Goal: Task Accomplishment & Management: Use online tool/utility

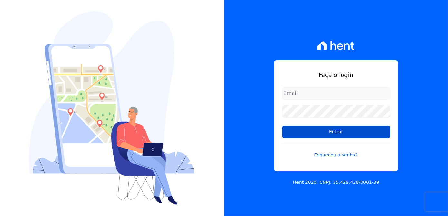
type input "[PERSON_NAME][EMAIL_ADDRESS][DOMAIN_NAME]"
click at [331, 130] on input "Entrar" at bounding box center [336, 132] width 108 height 13
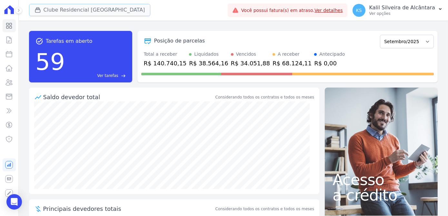
click at [58, 11] on button "Clube Residencial [GEOGRAPHIC_DATA]" at bounding box center [90, 10] width 122 height 12
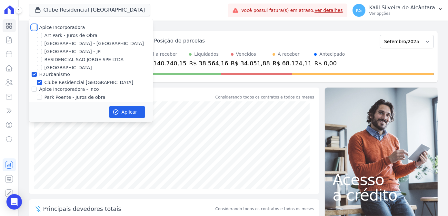
click at [35, 25] on input "Apice Incorporadora" at bounding box center [34, 27] width 5 height 5
checkbox input "true"
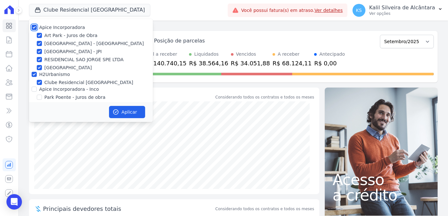
checkbox input "true"
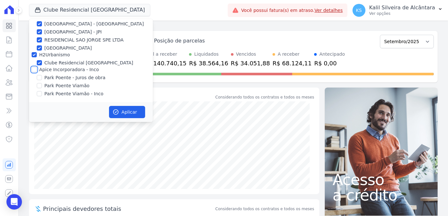
click at [33, 69] on input "Apice Incorporadora - Inco" at bounding box center [34, 69] width 5 height 5
checkbox input "true"
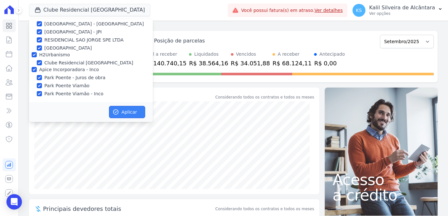
click at [128, 112] on button "Aplicar" at bounding box center [127, 112] width 36 height 12
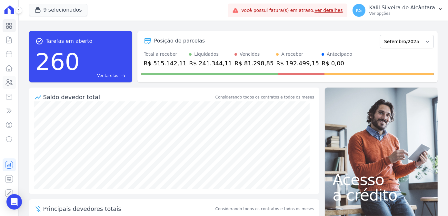
click at [10, 83] on icon at bounding box center [9, 83] width 6 height 6
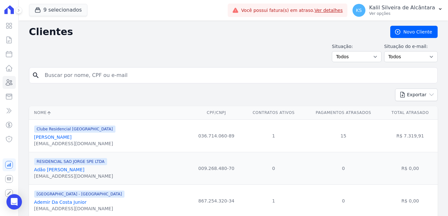
click at [69, 81] on div "search" at bounding box center [233, 75] width 409 height 16
type input "r"
type input "Raicar"
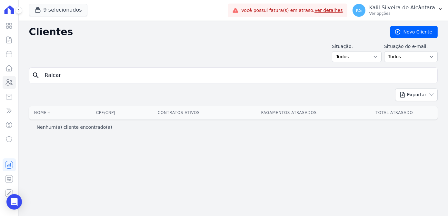
drag, startPoint x: 77, startPoint y: 78, endPoint x: 37, endPoint y: 79, distance: 40.3
click at [37, 79] on div "search Raicar" at bounding box center [233, 75] width 409 height 16
type input "ritiel"
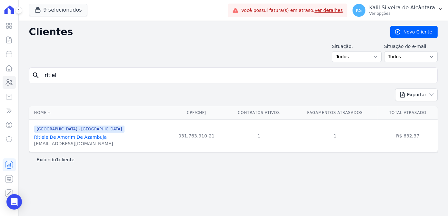
click at [75, 136] on link "Ritiele De Amorim De Azambuja" at bounding box center [70, 137] width 73 height 5
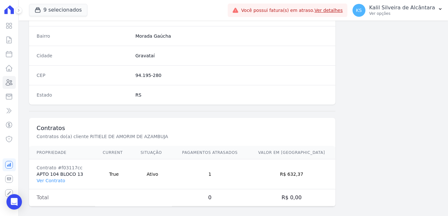
scroll to position [384, 0]
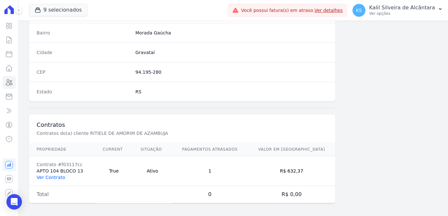
click at [57, 176] on link "Ver Contrato" at bounding box center [51, 177] width 28 height 5
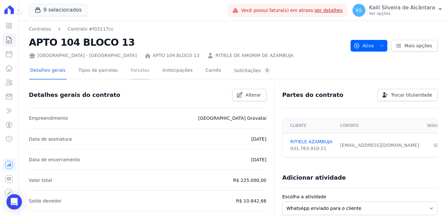
click at [129, 75] on link "Parcelas" at bounding box center [139, 71] width 21 height 17
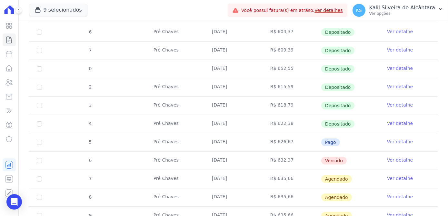
scroll to position [203, 0]
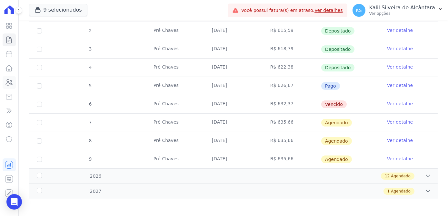
click at [11, 86] on link "Clientes" at bounding box center [9, 82] width 13 height 13
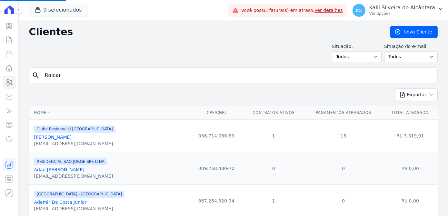
drag, startPoint x: 100, startPoint y: 74, endPoint x: -44, endPoint y: 80, distance: 143.4
click at [0, 80] on html "Visão Geral Contratos [GEOGRAPHIC_DATA] Lotes Clientes Minha Carteira Transferê…" at bounding box center [224, 108] width 448 height 216
type input "[PERSON_NAME]"
click at [65, 73] on input "search" at bounding box center [238, 75] width 394 height 13
type input "[PERSON_NAME]"
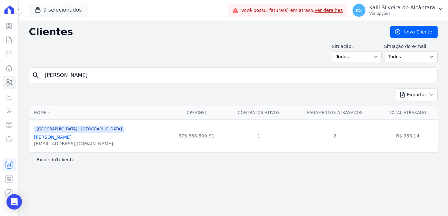
click at [68, 136] on link "[PERSON_NAME]" at bounding box center [52, 137] width 37 height 5
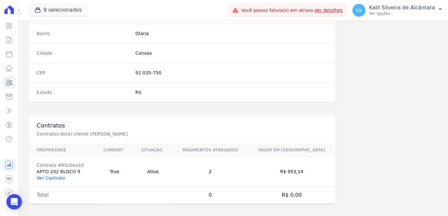
scroll to position [384, 0]
click at [50, 177] on link "Ver Contrato" at bounding box center [51, 177] width 28 height 5
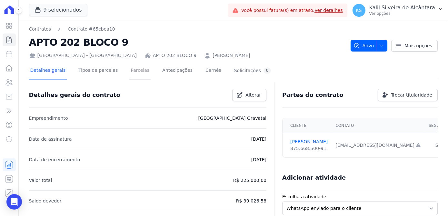
click at [132, 74] on link "Parcelas" at bounding box center [139, 71] width 21 height 17
click at [130, 77] on link "Parcelas" at bounding box center [139, 71] width 21 height 17
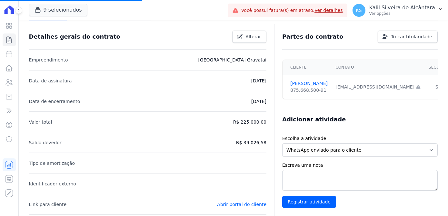
scroll to position [29, 0]
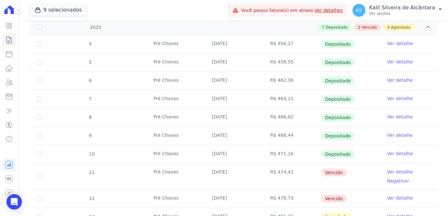
scroll to position [205, 0]
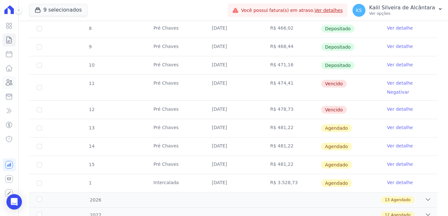
click at [11, 87] on link "Clientes" at bounding box center [9, 82] width 13 height 13
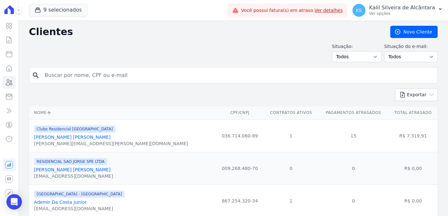
click at [82, 80] on input "search" at bounding box center [238, 75] width 394 height 13
type input "juan cama"
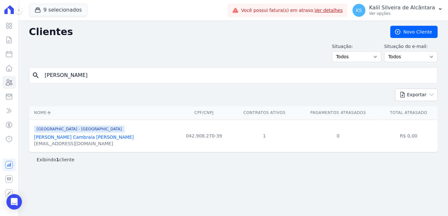
click at [96, 139] on link "Juan Camargo Cambraia Ferreira" at bounding box center [84, 137] width 100 height 5
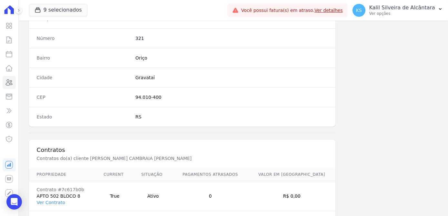
scroll to position [384, 0]
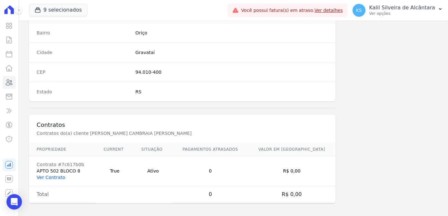
click at [56, 175] on link "Ver Contrato" at bounding box center [51, 177] width 28 height 5
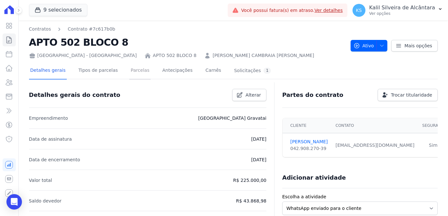
click at [133, 78] on link "Parcelas" at bounding box center [139, 71] width 21 height 17
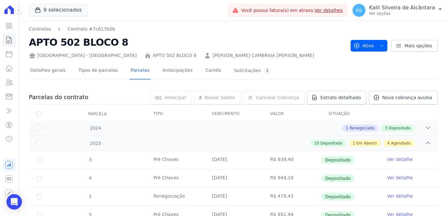
click at [213, 55] on link "JUAN CAMARGO CAMBRAIA FERREIRA" at bounding box center [264, 55] width 102 height 7
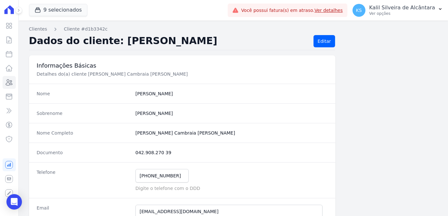
drag, startPoint x: 168, startPoint y: 153, endPoint x: 133, endPoint y: 152, distance: 35.5
click at [133, 152] on div "Documento 042.908.270 39" at bounding box center [182, 153] width 307 height 20
copy dd "042.908.270 39"
click at [9, 89] on link "Clientes" at bounding box center [9, 82] width 13 height 13
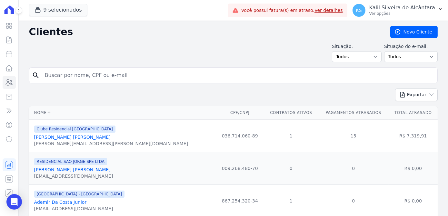
click at [53, 72] on input "search" at bounding box center [238, 75] width 394 height 13
type input "deise"
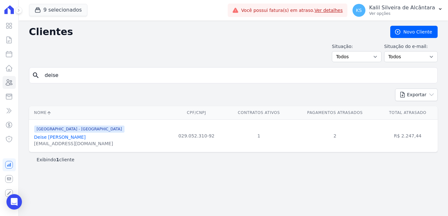
drag, startPoint x: 110, startPoint y: 75, endPoint x: -3, endPoint y: 85, distance: 113.0
click at [0, 85] on html "Visão Geral Contratos [GEOGRAPHIC_DATA] Lotes Clientes Minha Carteira Transferê…" at bounding box center [224, 108] width 448 height 216
type input "NELSON DE OL"
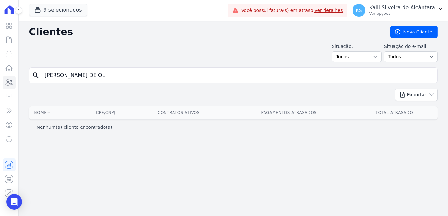
drag, startPoint x: 108, startPoint y: 72, endPoint x: -63, endPoint y: 70, distance: 171.6
click at [0, 70] on html "Visão Geral Contratos [GEOGRAPHIC_DATA] Lotes Clientes Minha Carteira Transferê…" at bounding box center [224, 108] width 448 height 216
type input "NELSON"
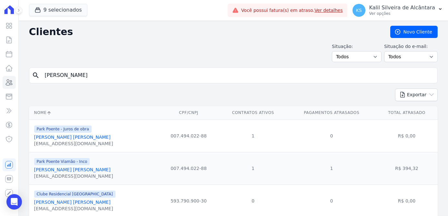
drag, startPoint x: 101, startPoint y: 75, endPoint x: 98, endPoint y: 73, distance: 3.6
click at [101, 74] on input "NELSON" at bounding box center [238, 75] width 394 height 13
type input "NELSON DA TR"
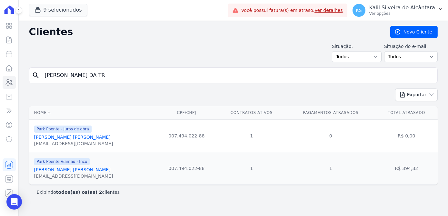
click at [66, 169] on link "Nelson Da Trindade Oliveira" at bounding box center [72, 169] width 76 height 5
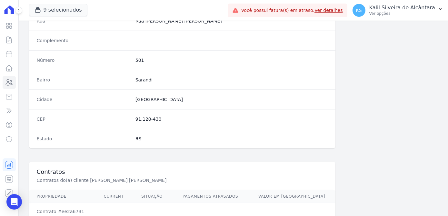
scroll to position [384, 0]
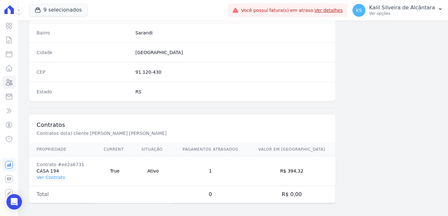
click at [55, 178] on td "Contrato #ee2a6731 CASA 194 Ver Contrato" at bounding box center [62, 171] width 67 height 30
click at [57, 176] on link "Ver Contrato" at bounding box center [51, 177] width 28 height 5
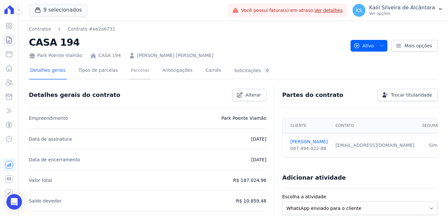
click at [132, 77] on link "Parcelas" at bounding box center [139, 71] width 21 height 17
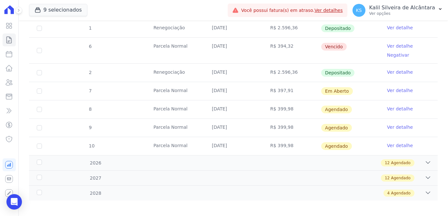
scroll to position [442, 0]
click at [12, 79] on icon at bounding box center [9, 83] width 8 height 8
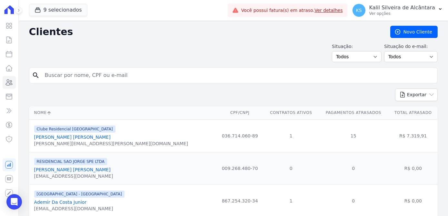
click at [67, 72] on input "search" at bounding box center [238, 75] width 394 height 13
type input "angela puntel"
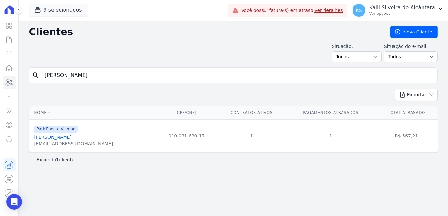
click at [64, 139] on link "Angela Puntel Da Silveira" at bounding box center [52, 137] width 37 height 5
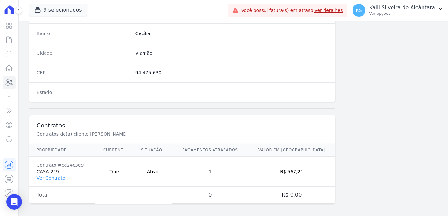
scroll to position [384, 0]
click at [53, 178] on td "Contrato #cd24c3e9 CASA 219 Ver Contrato" at bounding box center [62, 171] width 66 height 30
click at [55, 177] on link "Ver Contrato" at bounding box center [51, 177] width 28 height 5
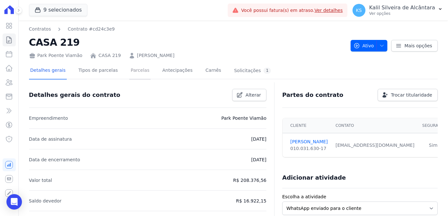
click at [129, 77] on link "Parcelas" at bounding box center [139, 71] width 21 height 17
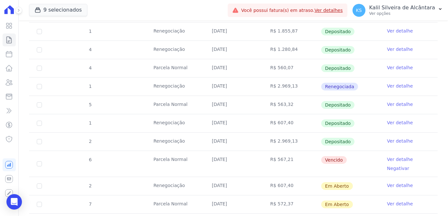
scroll to position [410, 0]
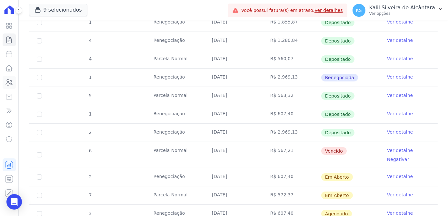
click at [10, 77] on link "Clientes" at bounding box center [9, 82] width 13 height 13
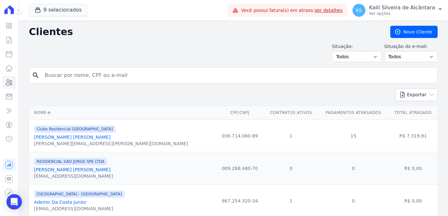
click at [98, 77] on input "search" at bounding box center [238, 75] width 394 height 13
type input "bruno man"
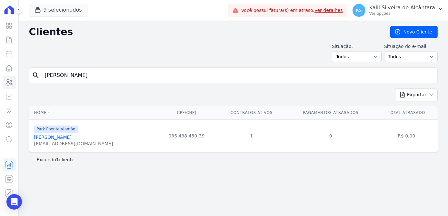
click at [67, 135] on link "Bruno Mansur Gras" at bounding box center [52, 137] width 37 height 5
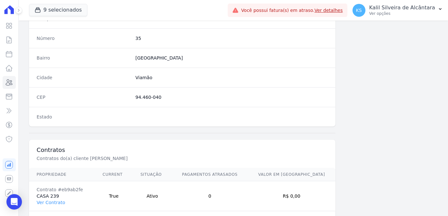
scroll to position [384, 0]
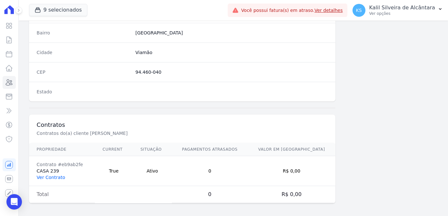
click at [39, 175] on link "Ver Contrato" at bounding box center [51, 177] width 28 height 5
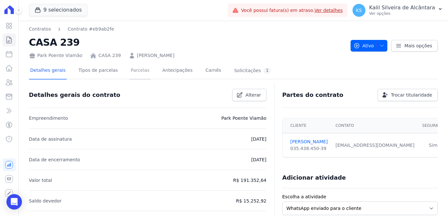
click at [133, 71] on link "Parcelas" at bounding box center [139, 71] width 21 height 17
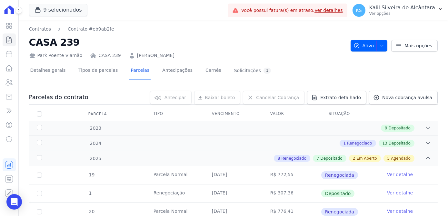
click at [170, 58] on link "BRUNO MANSUR GRAS" at bounding box center [155, 55] width 37 height 7
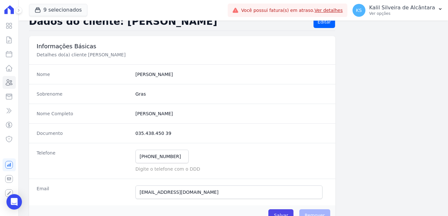
scroll to position [29, 0]
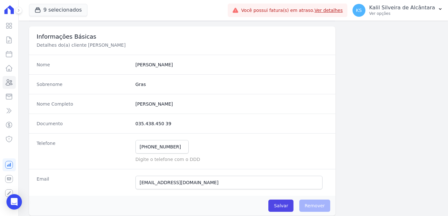
drag, startPoint x: 164, startPoint y: 128, endPoint x: 134, endPoint y: 124, distance: 30.4
click at [134, 124] on div "Documento 035.438.450 39" at bounding box center [182, 124] width 307 height 20
copy dd "035.438.450 39"
click at [13, 87] on link "Clientes" at bounding box center [9, 82] width 13 height 13
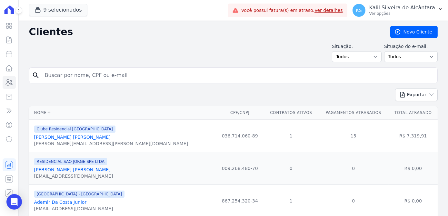
click at [117, 77] on input "search" at bounding box center [238, 75] width 394 height 13
type input "kellen re"
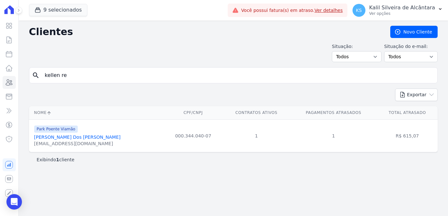
drag, startPoint x: 79, startPoint y: 74, endPoint x: 7, endPoint y: 75, distance: 72.3
click at [7, 75] on div "Visão Geral Contratos Parcelas Lotes Clientes Minha Carteira Transferências Cré…" at bounding box center [224, 108] width 448 height 216
click at [7, 75] on ul "Visão Geral Contratos Parcelas Lotes Clientes Minha Carteira Transferências Cré…" at bounding box center [9, 82] width 13 height 126
drag, startPoint x: 80, startPoint y: 79, endPoint x: -12, endPoint y: 75, distance: 92.4
click at [0, 75] on html "Visão Geral Contratos [GEOGRAPHIC_DATA] Lotes Clientes Minha Carteira Transferê…" at bounding box center [224, 108] width 448 height 216
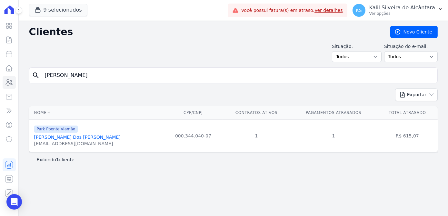
type input "laura ri"
drag, startPoint x: 72, startPoint y: 74, endPoint x: 15, endPoint y: 87, distance: 58.0
click at [16, 87] on div "Visão Geral Contratos Parcelas Lotes Clientes Minha Carteira Transferências Cré…" at bounding box center [224, 108] width 448 height 216
type input "ariane"
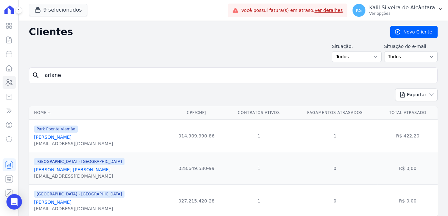
click at [85, 72] on input "ariane" at bounding box center [238, 75] width 394 height 13
drag, startPoint x: 84, startPoint y: 69, endPoint x: 20, endPoint y: 65, distance: 64.6
click at [20, 65] on div "Clientes Novo Cliente Situação: Todos Adimplentes Inadimplentes Situação do e-m…" at bounding box center [233, 129] width 429 height 217
type input "ARIANE RA"
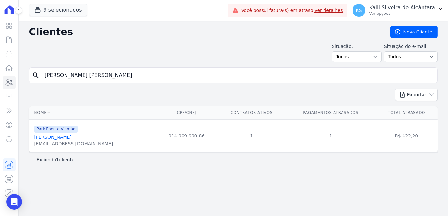
click at [62, 136] on link "Ariane Ramos Meirelles" at bounding box center [52, 137] width 37 height 5
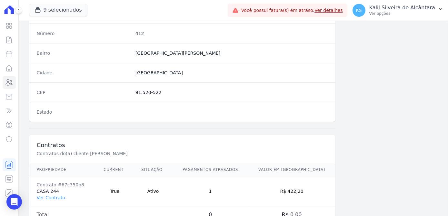
scroll to position [384, 0]
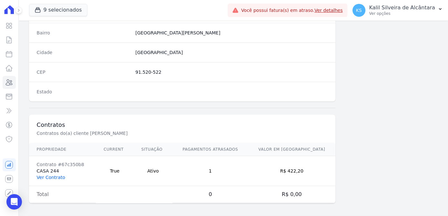
click at [52, 178] on link "Ver Contrato" at bounding box center [51, 177] width 28 height 5
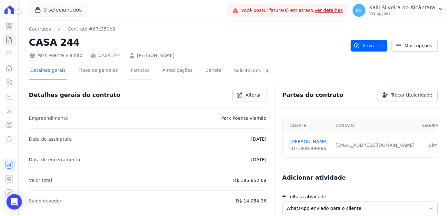
click at [132, 72] on link "Parcelas" at bounding box center [139, 71] width 21 height 17
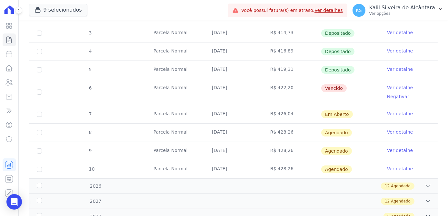
scroll to position [234, 0]
click at [15, 78] on link "Clientes" at bounding box center [9, 82] width 13 height 13
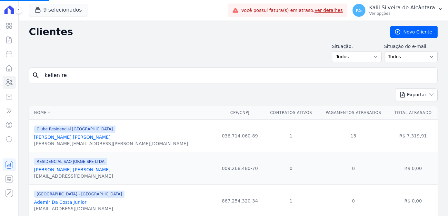
drag, startPoint x: 87, startPoint y: 74, endPoint x: 27, endPoint y: 77, distance: 59.7
click at [131, 74] on input "search" at bounding box center [238, 75] width 394 height 13
type input "bruna ch"
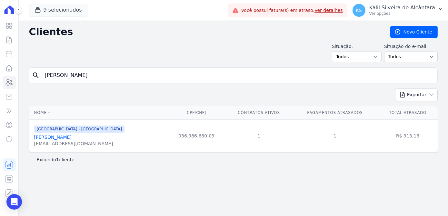
click at [68, 138] on link "Bruna Chaves Da Silva" at bounding box center [52, 137] width 37 height 5
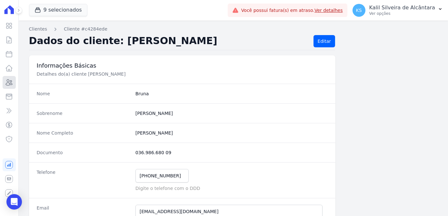
click at [5, 79] on icon at bounding box center [9, 83] width 8 height 8
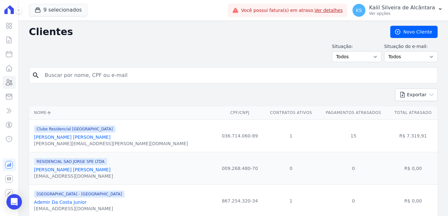
click at [68, 80] on input "search" at bounding box center [238, 75] width 394 height 13
type input "paulo edu"
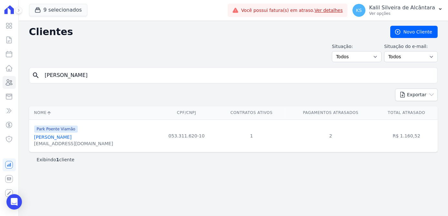
click at [85, 83] on form "search paulo edu" at bounding box center [233, 77] width 409 height 21
drag, startPoint x: 85, startPoint y: 79, endPoint x: -2, endPoint y: 86, distance: 87.1
click at [0, 86] on html "Visão Geral Contratos [GEOGRAPHIC_DATA] Lotes Clientes Minha Carteira Transferê…" at bounding box center [224, 108] width 448 height 216
type input "yasmin rafa"
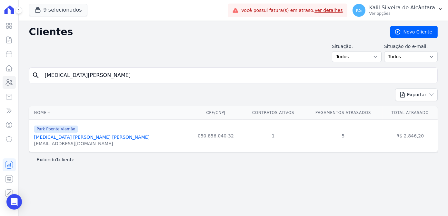
click at [83, 75] on input "yasmin rafa" at bounding box center [238, 75] width 394 height 13
drag, startPoint x: 113, startPoint y: 75, endPoint x: -51, endPoint y: 72, distance: 163.9
click at [0, 72] on html "Visão Geral Contratos [GEOGRAPHIC_DATA] Lotes Clientes Minha Carteira Transferê…" at bounding box center [224, 108] width 448 height 216
type input "andreia va"
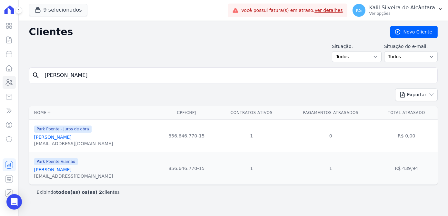
drag, startPoint x: 95, startPoint y: 78, endPoint x: -2, endPoint y: 74, distance: 96.9
click at [0, 74] on html "Visão Geral Contratos [GEOGRAPHIC_DATA] Lotes Clientes Minha Carteira Transferê…" at bounding box center [224, 108] width 448 height 216
type input "dominique an"
